Goal: Check status

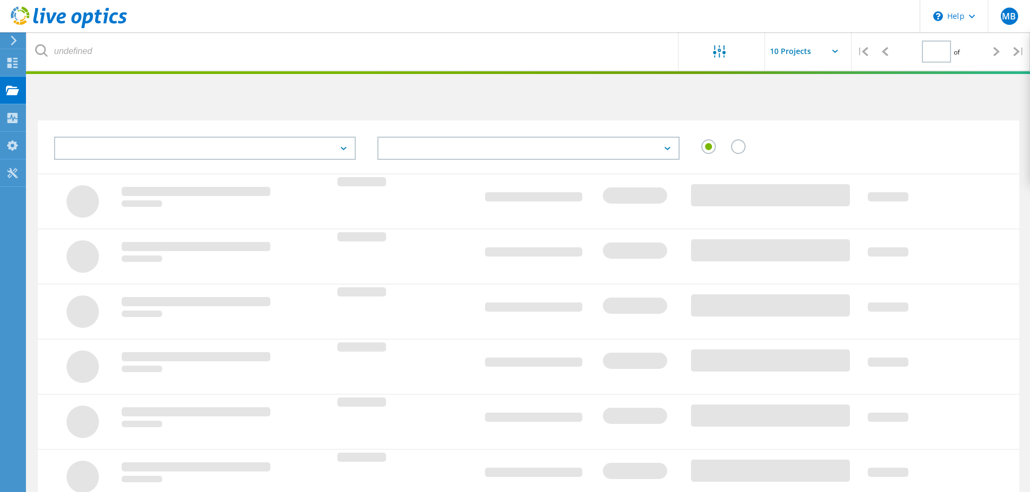
type input "1"
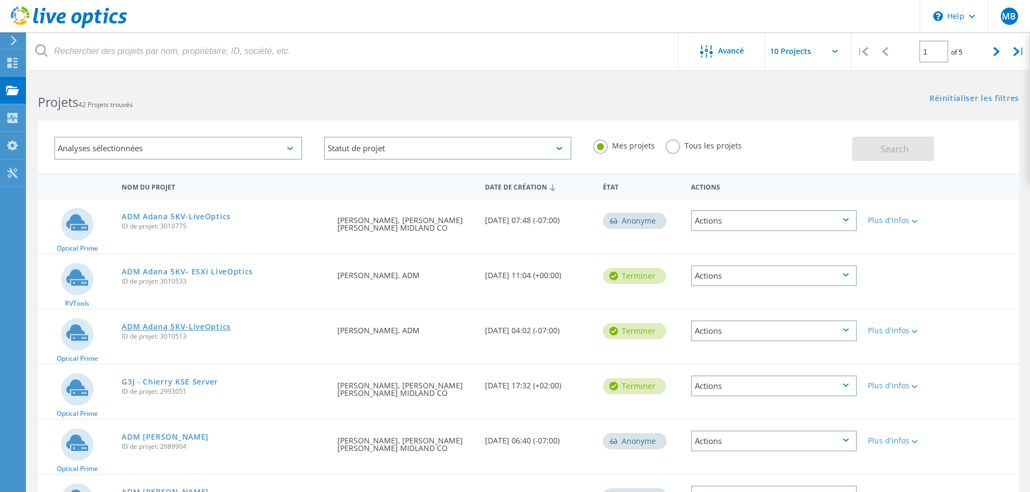
click at [209, 329] on link "ADM Adana 5KV-LiveOptics" at bounding box center [176, 327] width 109 height 8
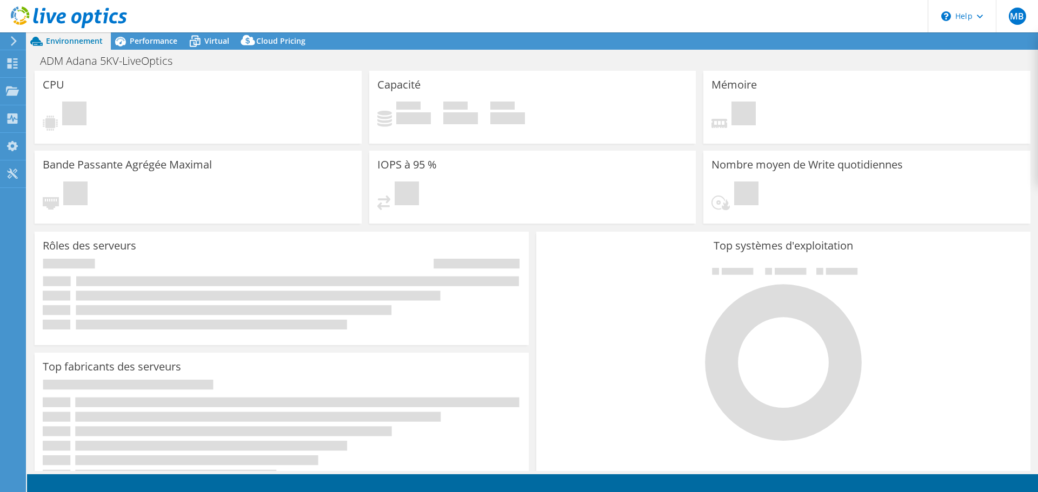
select select "USD"
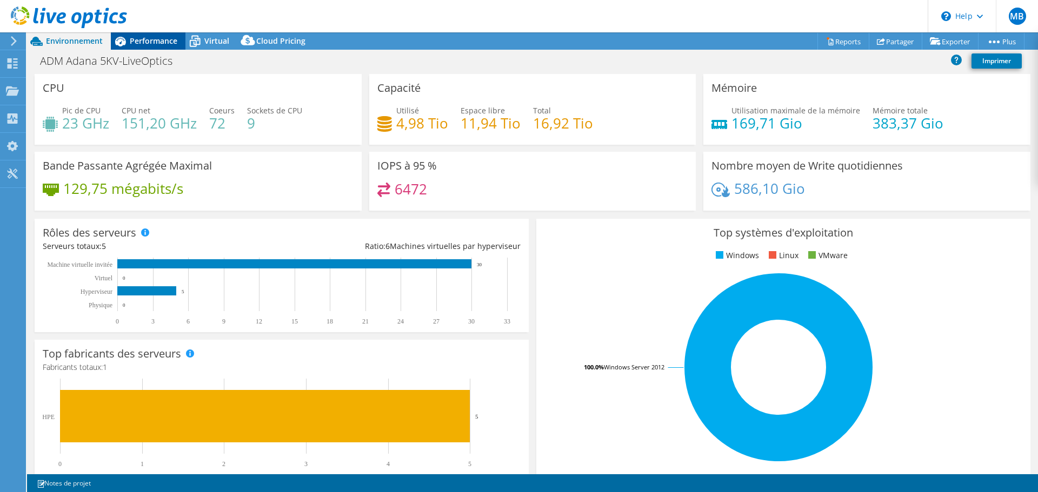
click at [171, 36] on span "Performance" at bounding box center [154, 41] width 48 height 10
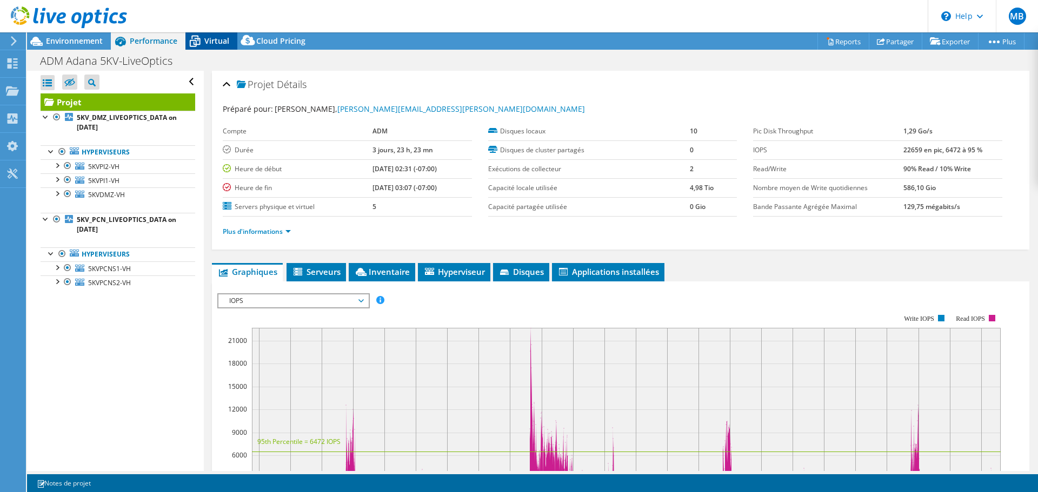
click at [216, 40] on span "Virtual" at bounding box center [216, 41] width 25 height 10
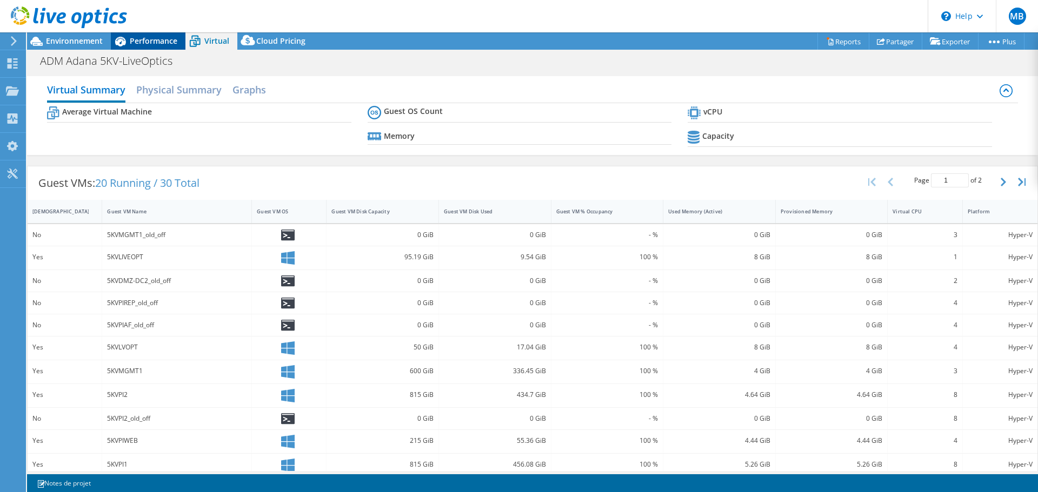
click at [156, 37] on span "Performance" at bounding box center [154, 41] width 48 height 10
